Goal: Information Seeking & Learning: Learn about a topic

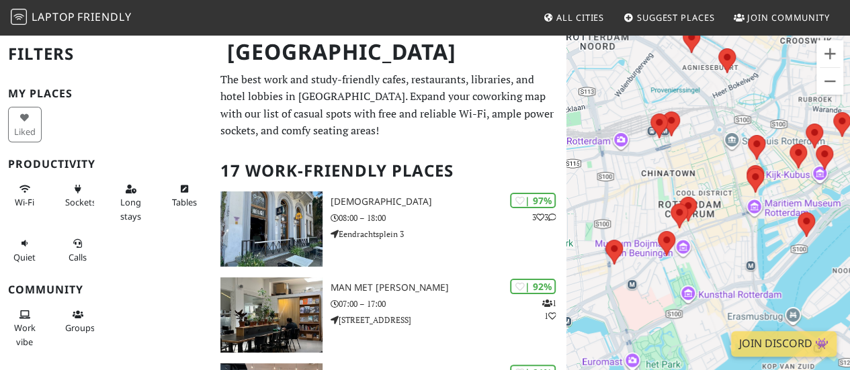
drag, startPoint x: 669, startPoint y: 248, endPoint x: 689, endPoint y: 173, distance: 77.2
click at [689, 173] on div at bounding box center [707, 219] width 283 height 370
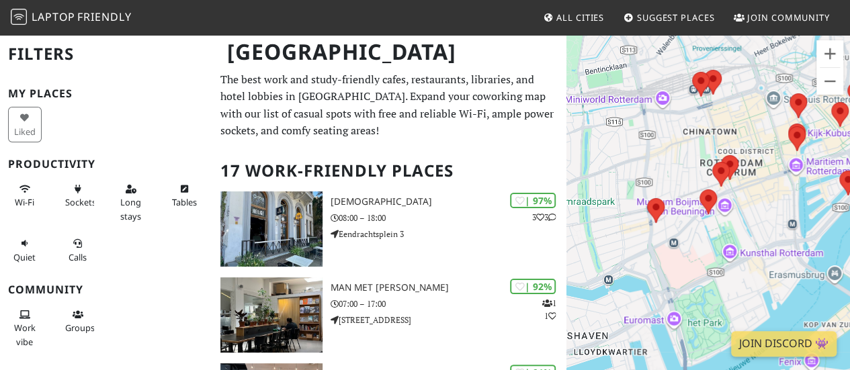
drag, startPoint x: 673, startPoint y: 258, endPoint x: 690, endPoint y: 214, distance: 47.4
click at [690, 214] on div at bounding box center [707, 219] width 283 height 370
click at [19, 198] on span "Wi-Fi" at bounding box center [24, 202] width 19 height 12
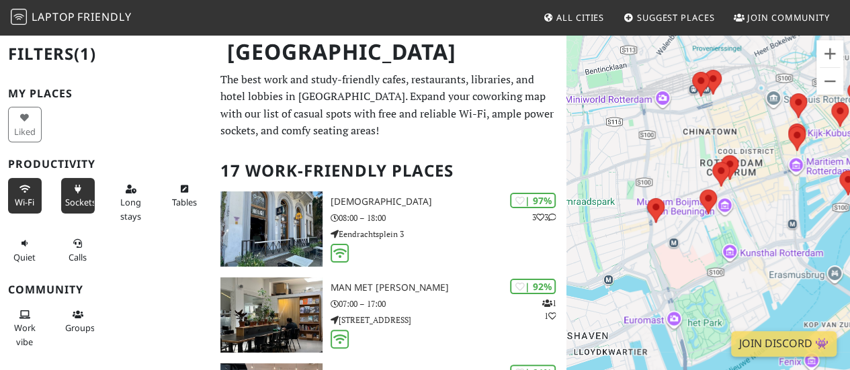
click at [75, 197] on span "Sockets" at bounding box center [80, 202] width 31 height 12
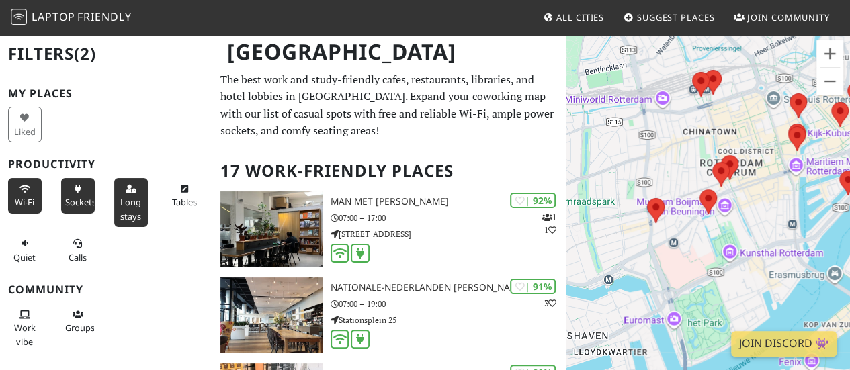
click at [126, 209] on span "Long stays" at bounding box center [130, 209] width 21 height 26
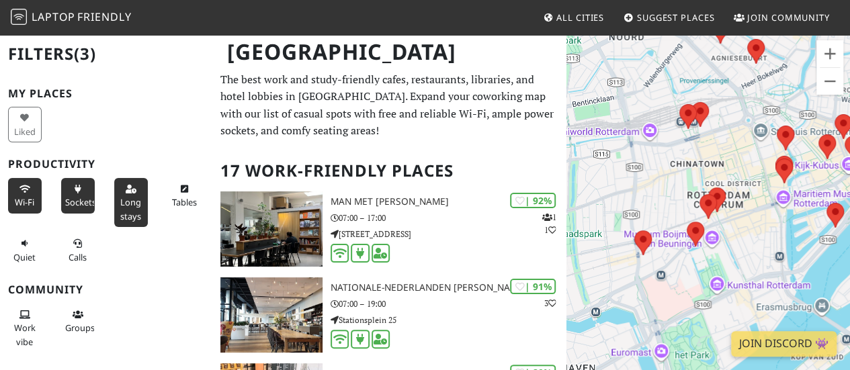
drag, startPoint x: 668, startPoint y: 292, endPoint x: 655, endPoint y: 177, distance: 115.6
click at [655, 177] on div at bounding box center [707, 219] width 283 height 370
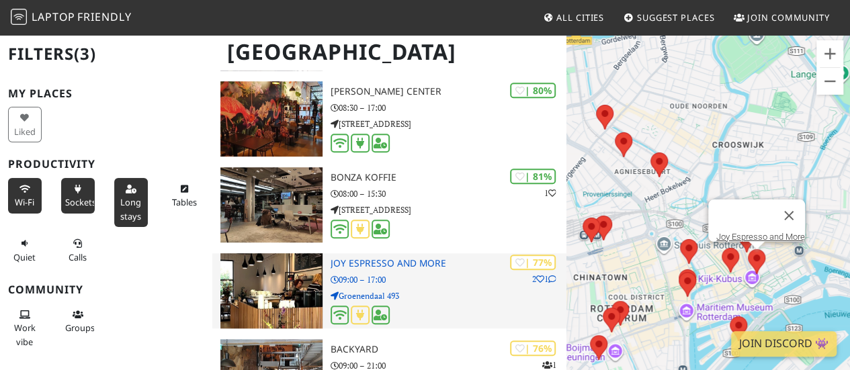
scroll to position [470, 0]
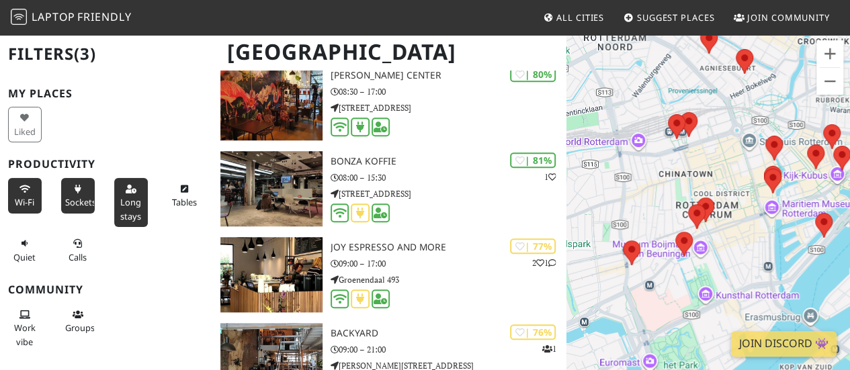
drag, startPoint x: 635, startPoint y: 269, endPoint x: 755, endPoint y: 157, distance: 164.0
click at [755, 157] on div at bounding box center [707, 219] width 283 height 370
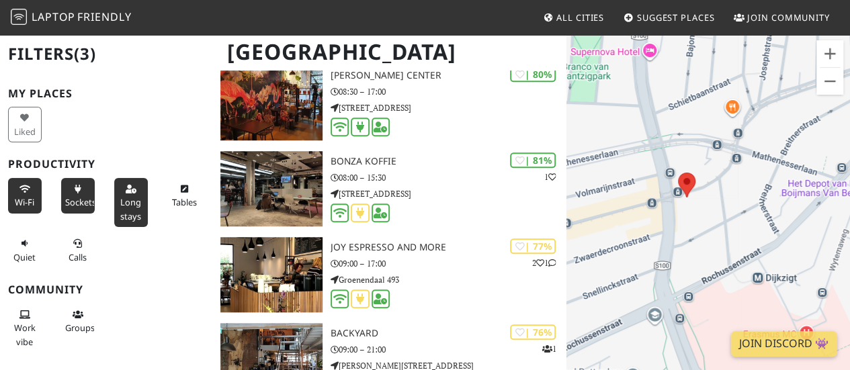
drag, startPoint x: 621, startPoint y: 232, endPoint x: 717, endPoint y: 268, distance: 103.3
click at [717, 268] on div at bounding box center [707, 219] width 283 height 370
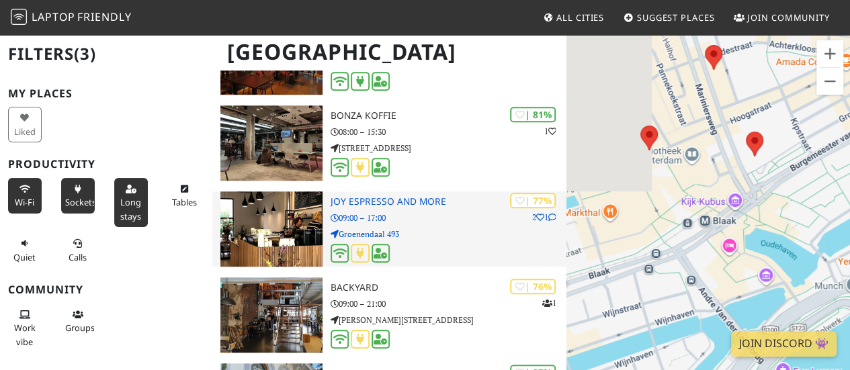
scroll to position [605, 0]
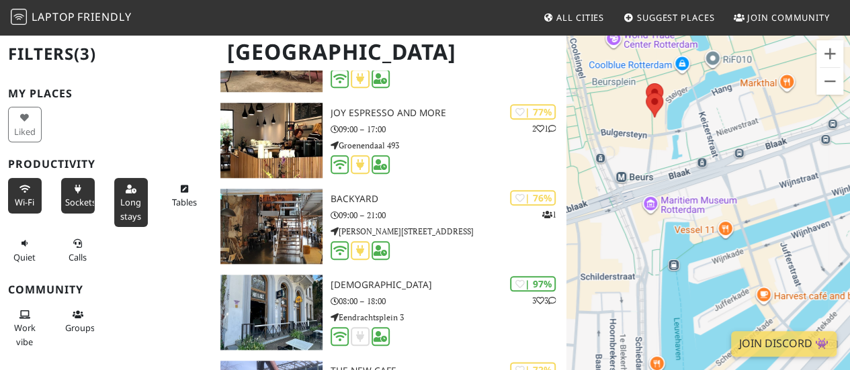
drag, startPoint x: 648, startPoint y: 220, endPoint x: 823, endPoint y: 137, distance: 193.8
click at [823, 136] on div at bounding box center [707, 219] width 283 height 370
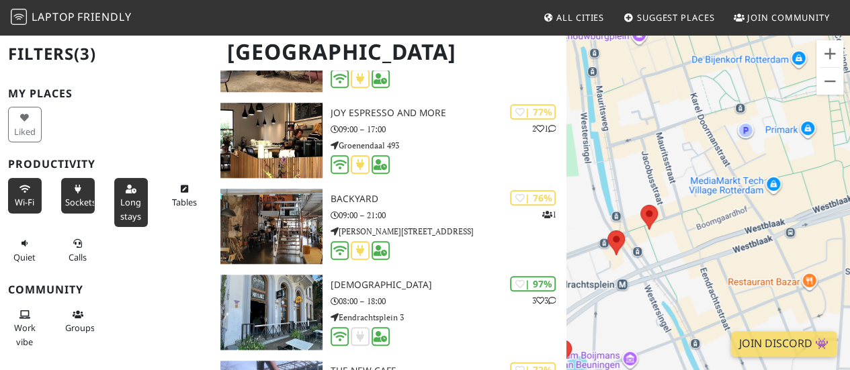
drag, startPoint x: 629, startPoint y: 211, endPoint x: 859, endPoint y: 165, distance: 235.0
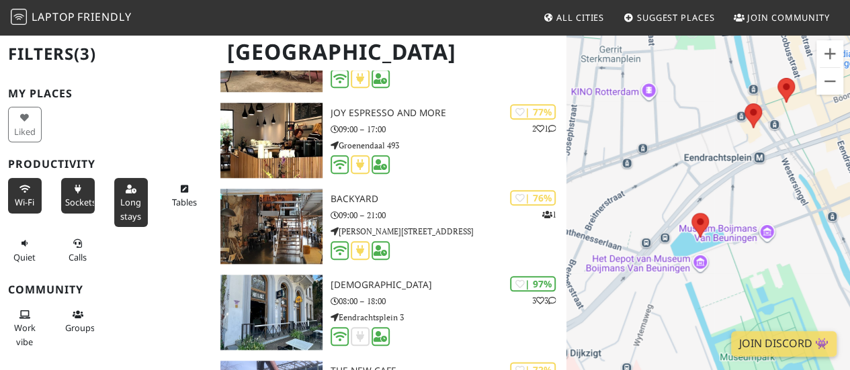
drag, startPoint x: 703, startPoint y: 252, endPoint x: 841, endPoint y: 128, distance: 185.5
click at [841, 128] on div at bounding box center [707, 219] width 283 height 370
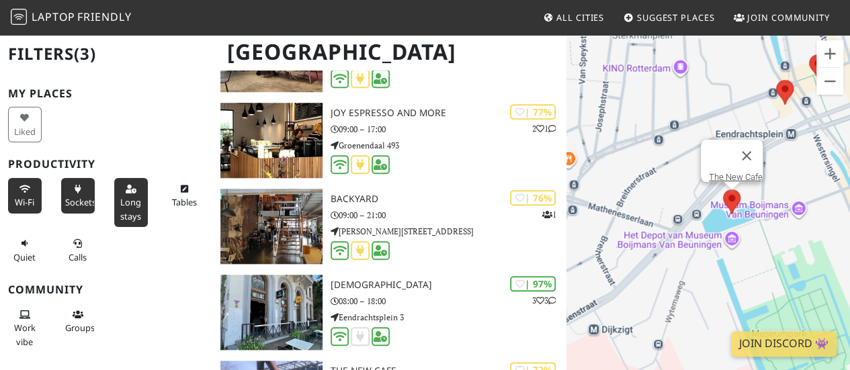
click at [723, 189] on area at bounding box center [723, 189] width 0 height 0
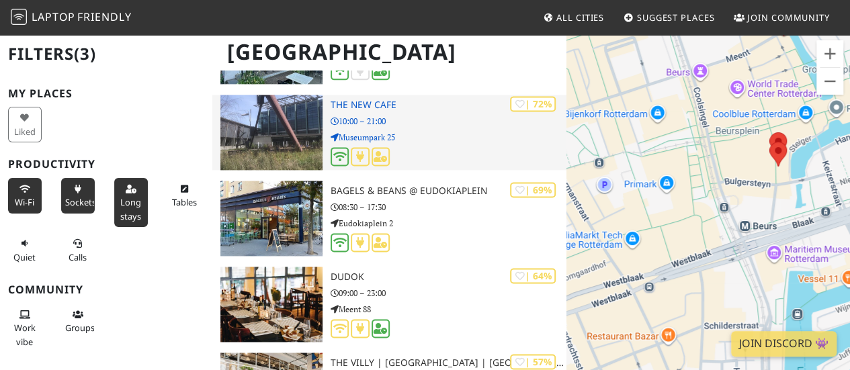
scroll to position [873, 0]
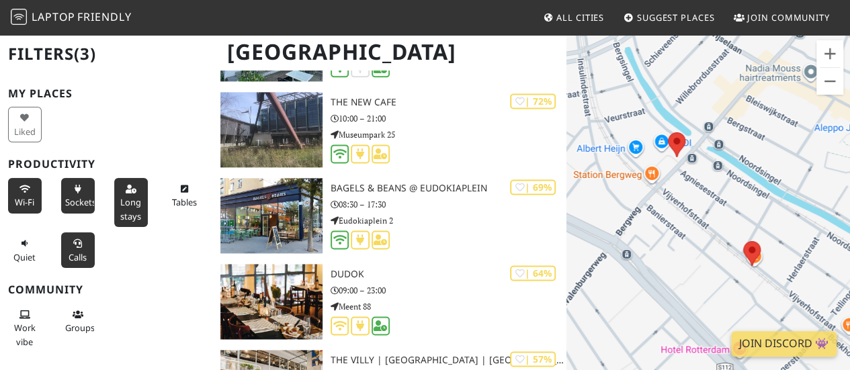
click at [79, 251] on span "Calls" at bounding box center [78, 257] width 18 height 12
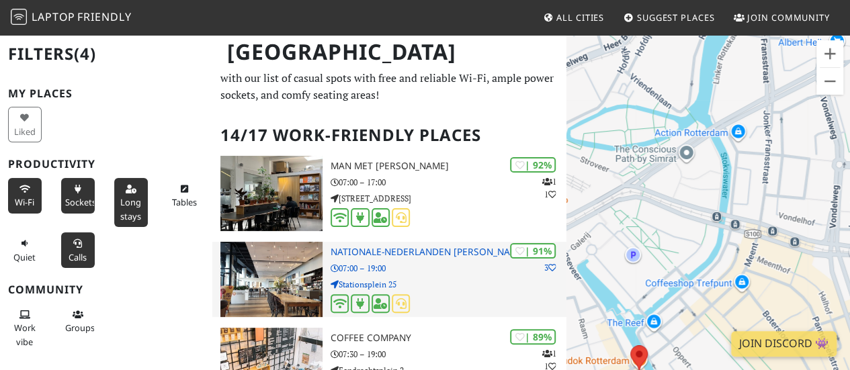
scroll to position [0, 0]
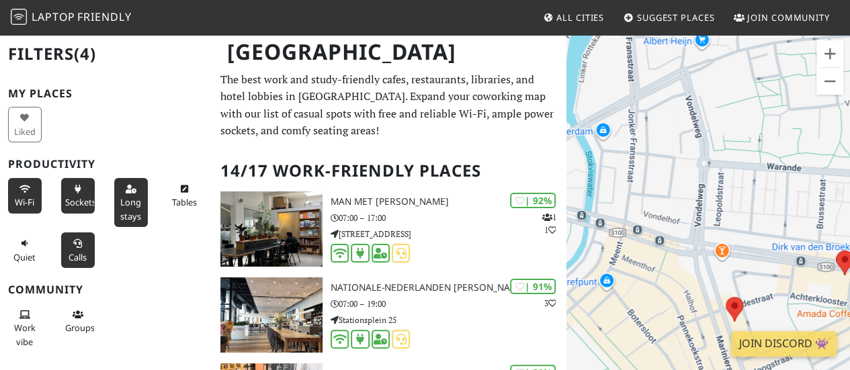
drag, startPoint x: 674, startPoint y: 270, endPoint x: 748, endPoint y: 178, distance: 117.6
click at [748, 178] on div "The New Cafe" at bounding box center [707, 219] width 283 height 370
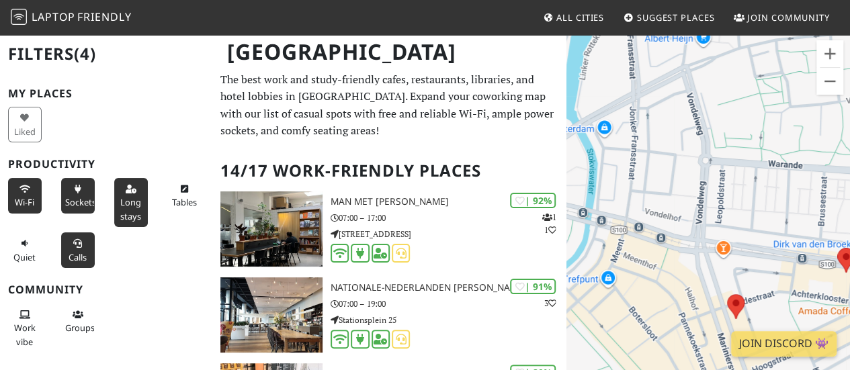
click at [73, 247] on button "Calls" at bounding box center [78, 250] width 34 height 36
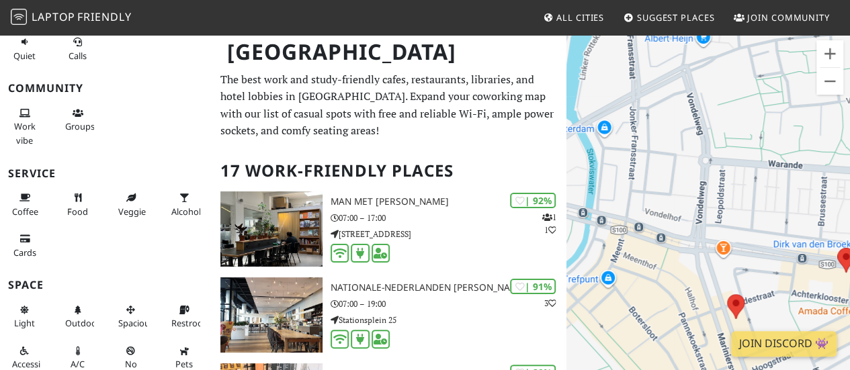
scroll to position [260, 0]
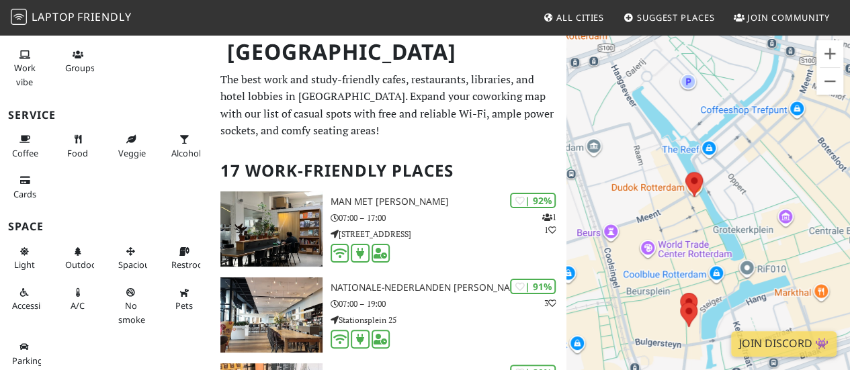
drag, startPoint x: 670, startPoint y: 305, endPoint x: 853, endPoint y: 142, distance: 245.0
click at [849, 135] on html "Laptop Friendly All Cities Suggest Places Join Community Rotterdam Filters (3) …" at bounding box center [425, 185] width 850 height 370
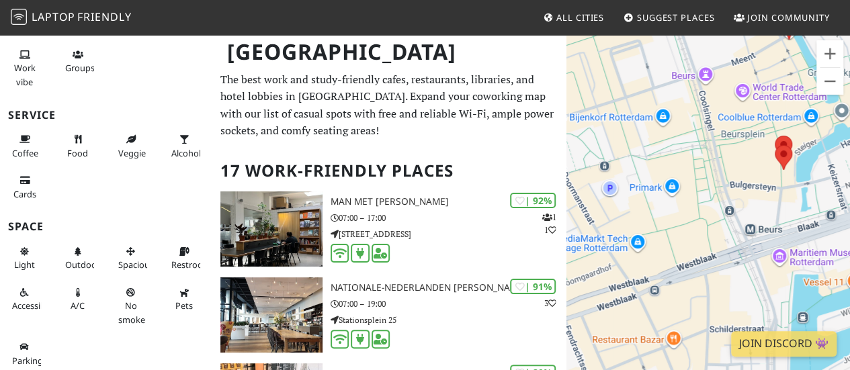
drag, startPoint x: 649, startPoint y: 306, endPoint x: 754, endPoint y: 132, distance: 202.5
click at [750, 137] on div "The New Cafe" at bounding box center [707, 219] width 283 height 370
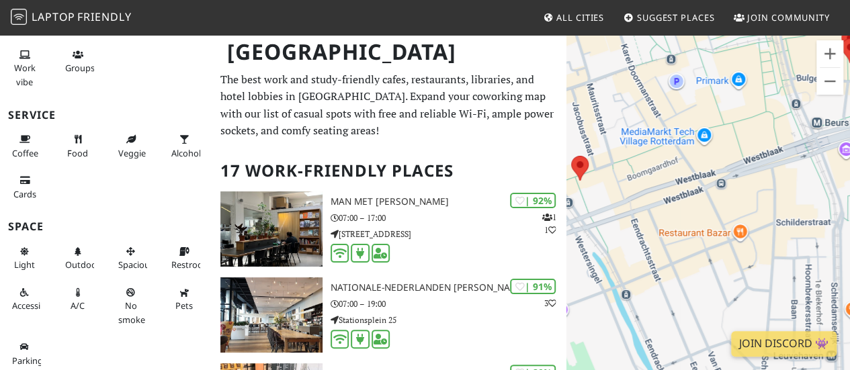
drag, startPoint x: 649, startPoint y: 294, endPoint x: 695, endPoint y: 229, distance: 79.0
click at [695, 229] on div "The New Cafe" at bounding box center [707, 219] width 283 height 370
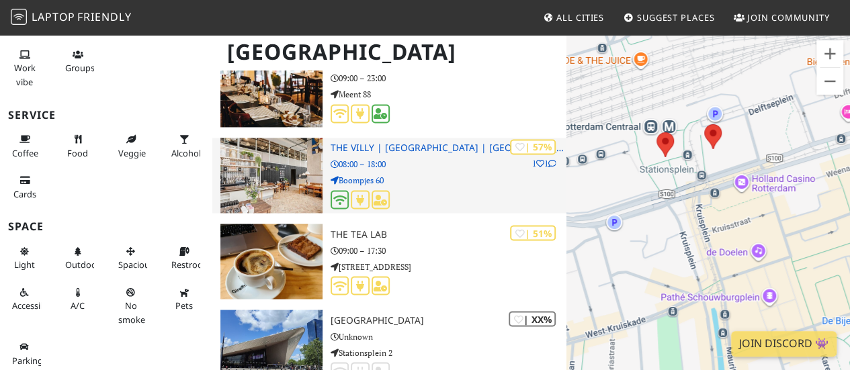
scroll to position [1075, 0]
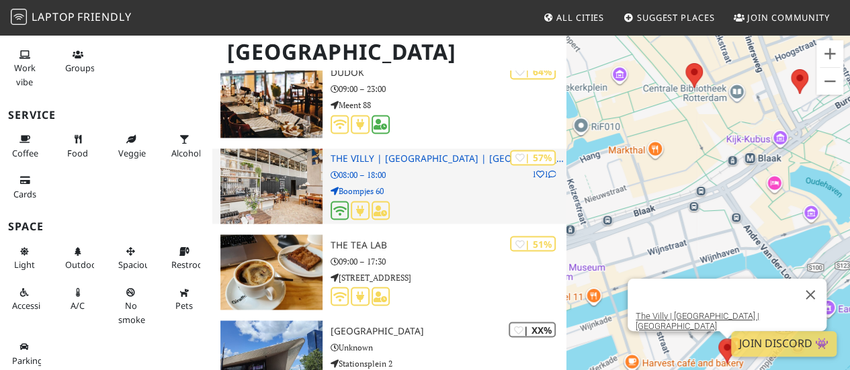
click at [439, 198] on div "| 57% 1 1 The Villy | Rotterdam | Terraced Tower 08:00 – 18:00 Boompjes 60" at bounding box center [448, 185] width 236 height 75
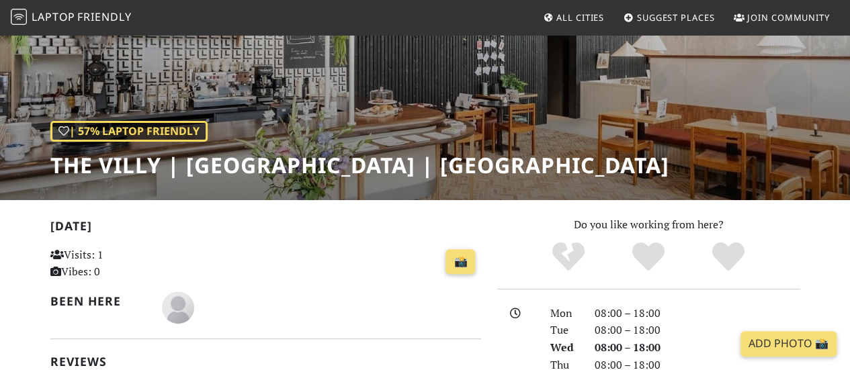
scroll to position [134, 0]
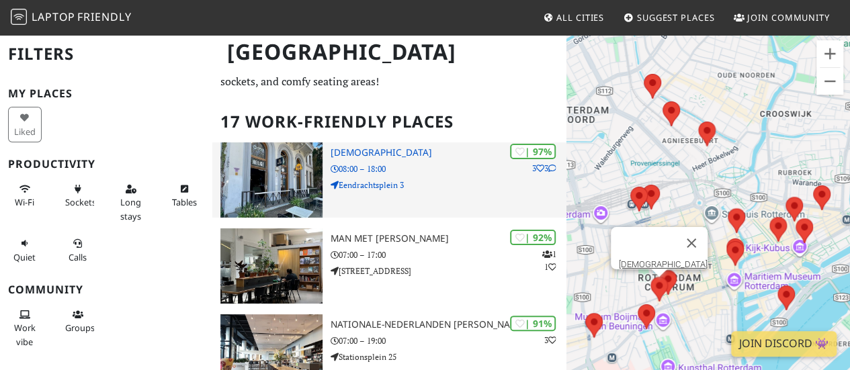
scroll to position [67, 0]
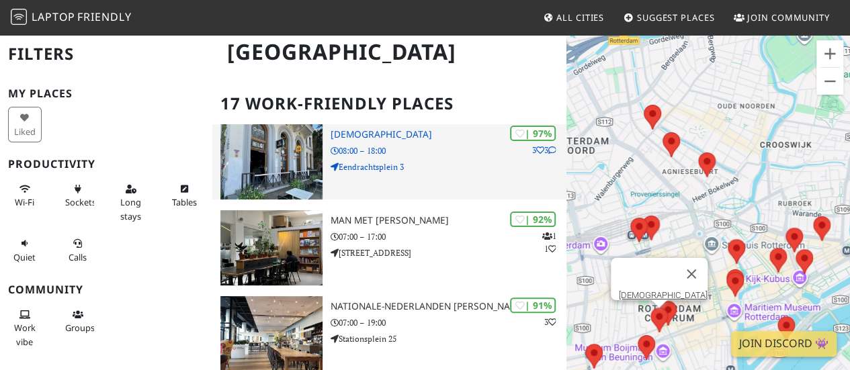
click at [476, 171] on p "Eendrachtsplein 3" at bounding box center [448, 167] width 236 height 13
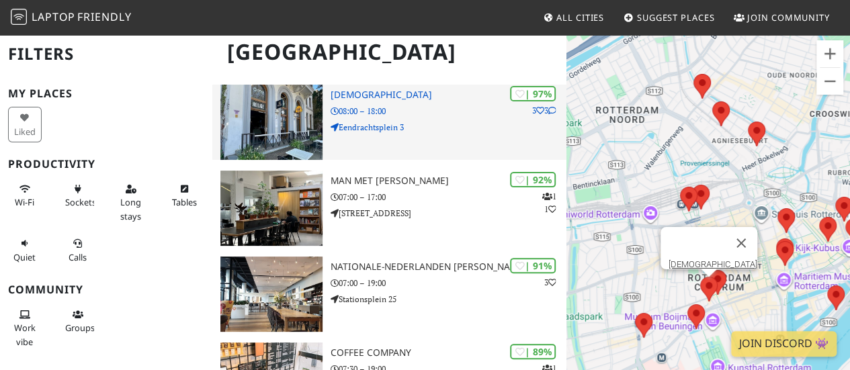
scroll to position [107, 0]
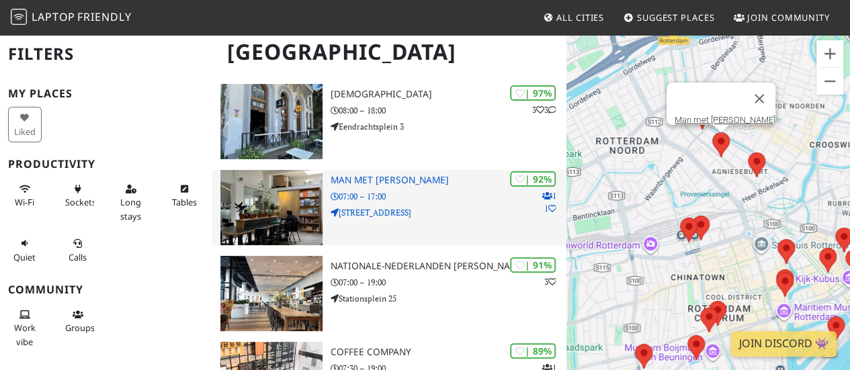
click at [464, 196] on p "07:00 – 17:00" at bounding box center [448, 196] width 236 height 13
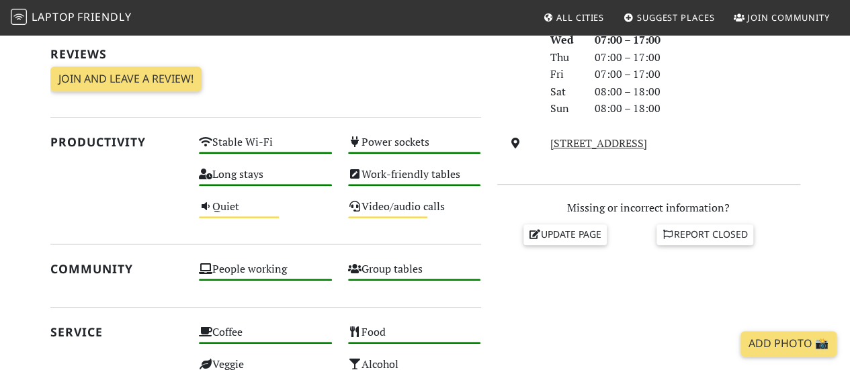
scroll to position [421, 0]
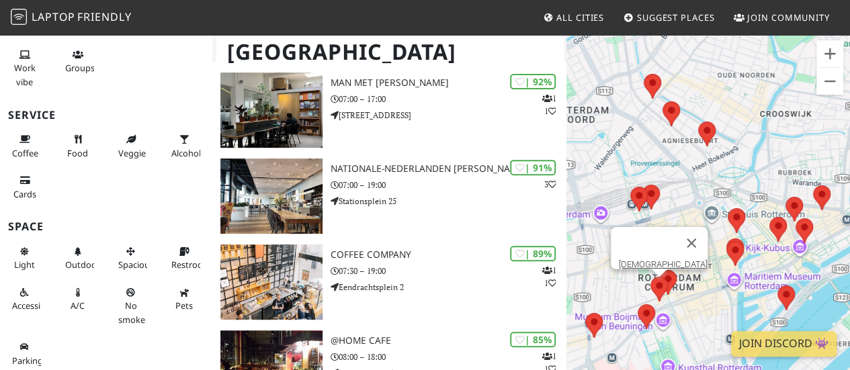
scroll to position [206, 0]
